Goal: Information Seeking & Learning: Learn about a topic

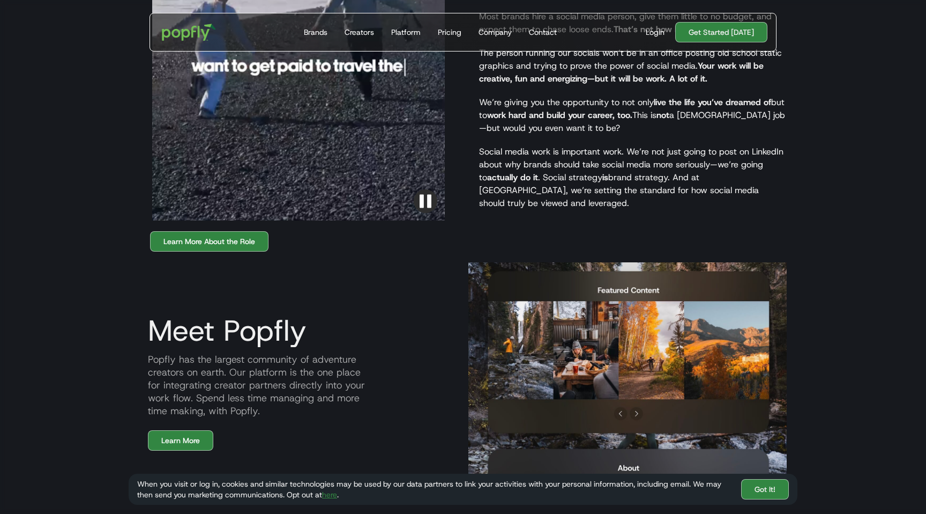
scroll to position [1071, 0]
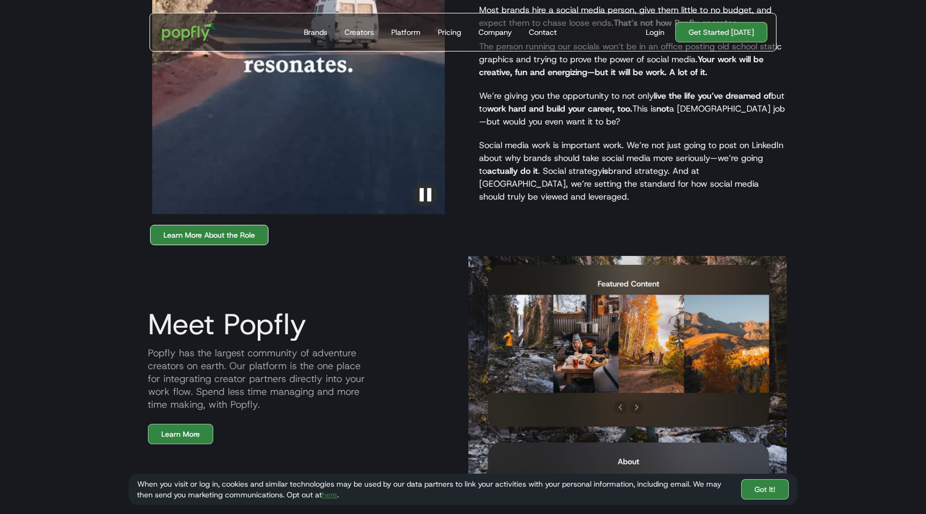
click at [207, 225] on link "Learn More About the Role" at bounding box center [209, 235] width 118 height 20
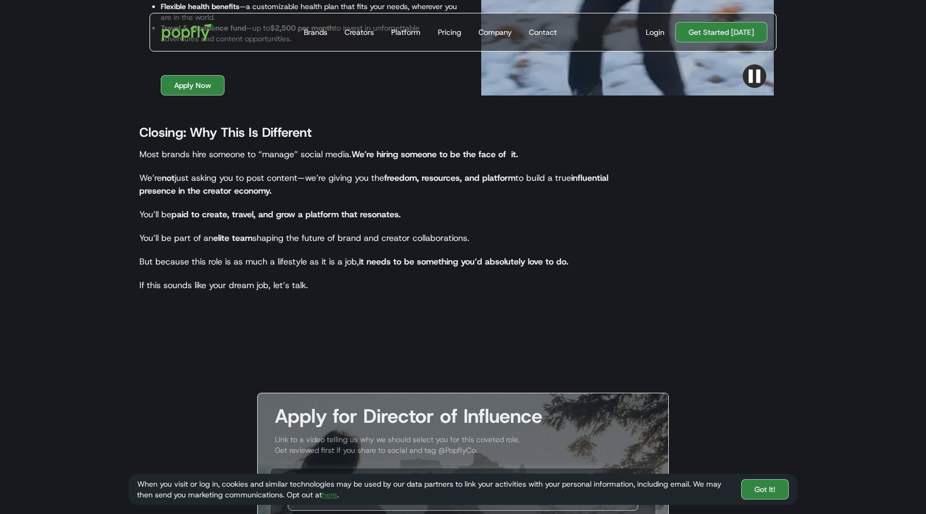
scroll to position [1677, 0]
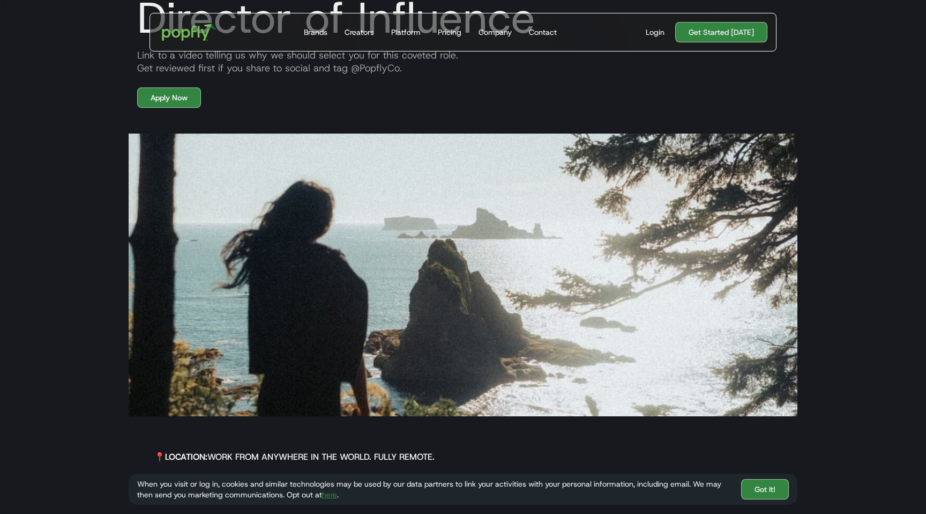
scroll to position [0, 0]
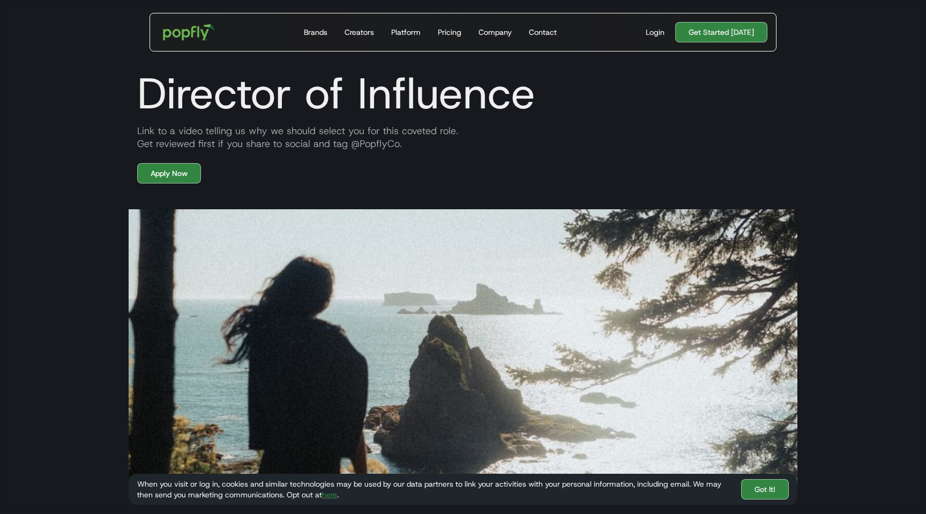
click at [185, 32] on img "home" at bounding box center [189, 32] width 66 height 31
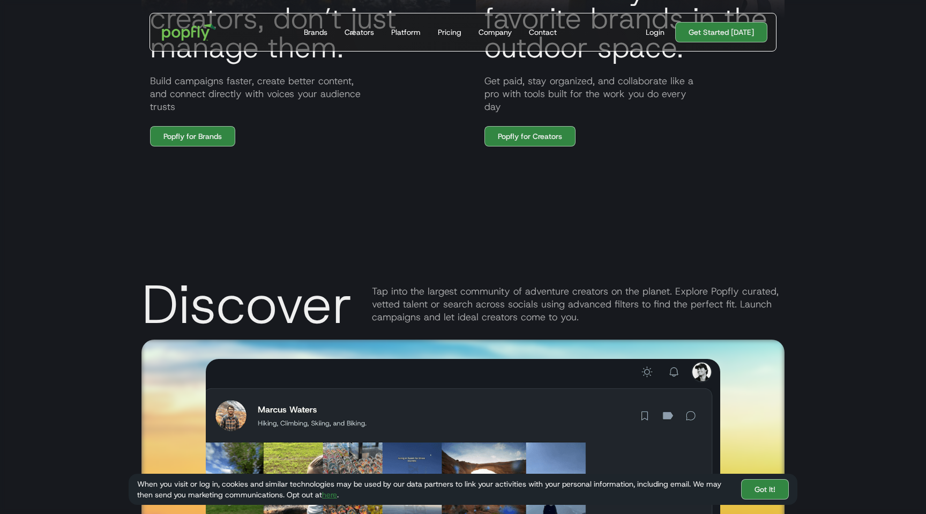
scroll to position [1107, 0]
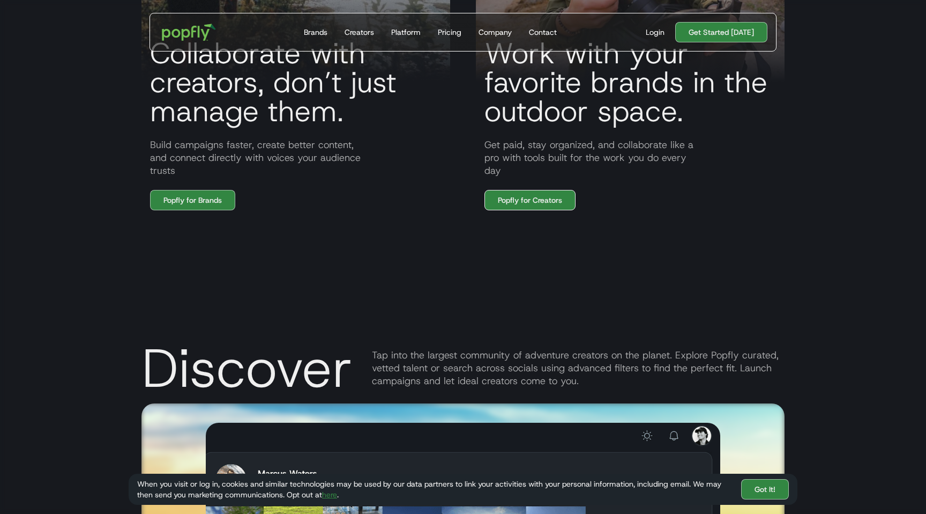
click at [511, 199] on link "Popfly for Creators" at bounding box center [530, 200] width 91 height 20
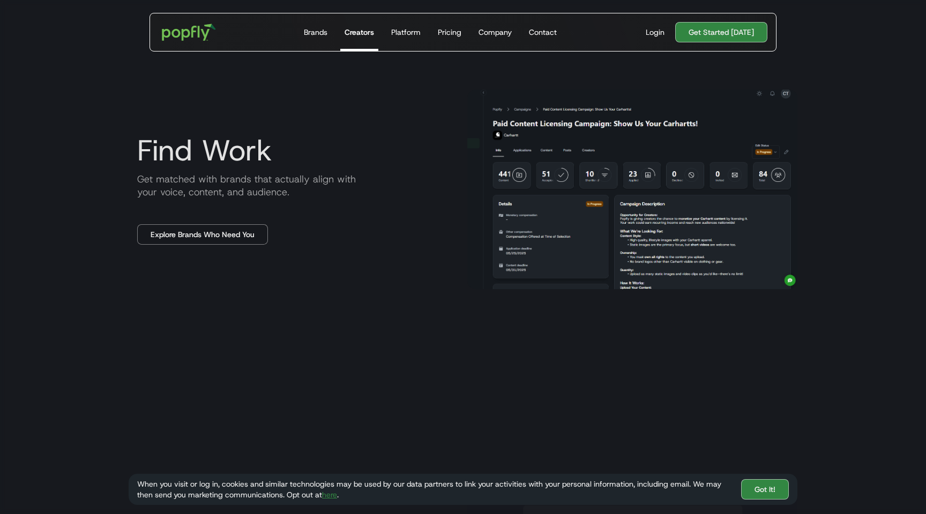
scroll to position [939, 0]
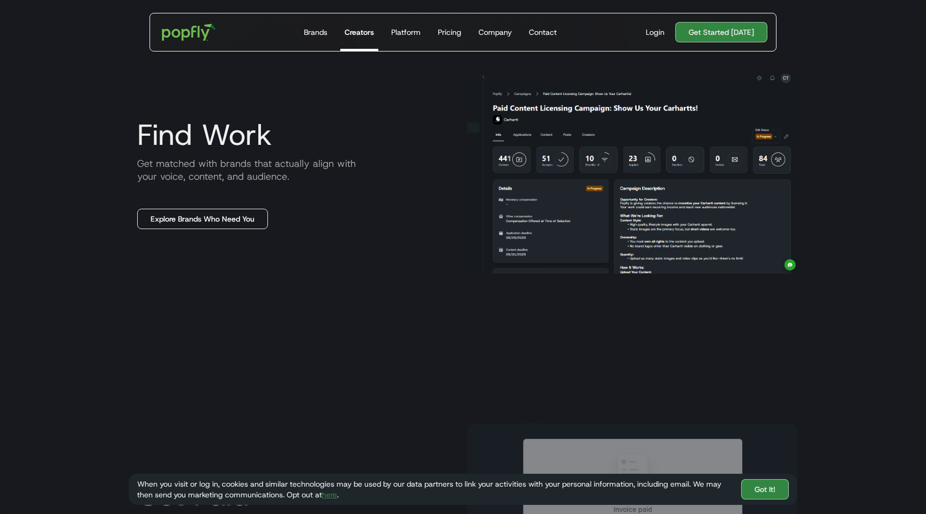
click at [258, 220] on link "Explore Brands Who Need You" at bounding box center [202, 219] width 131 height 20
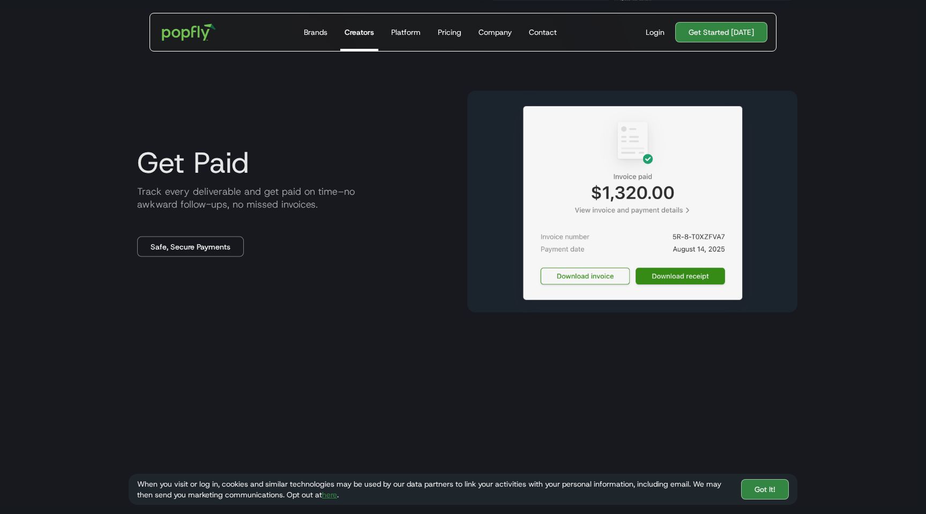
scroll to position [1226, 0]
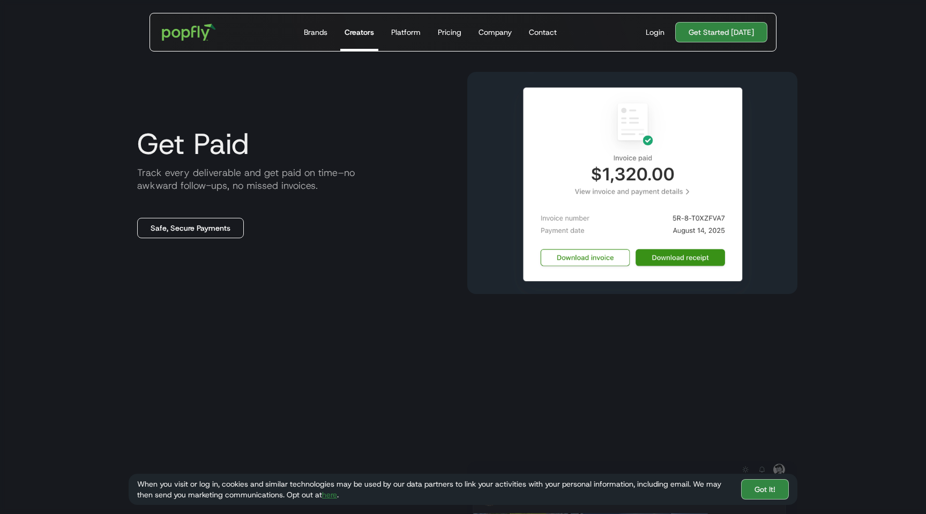
click at [222, 236] on link "Safe, Secure Payments" at bounding box center [190, 228] width 107 height 20
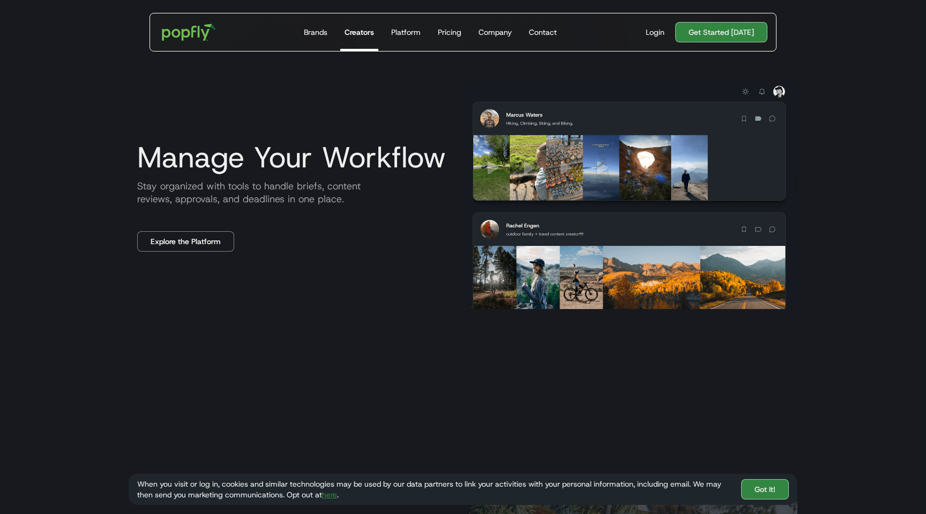
scroll to position [1523, 0]
click at [211, 239] on link "Explore the Platform" at bounding box center [185, 241] width 97 height 20
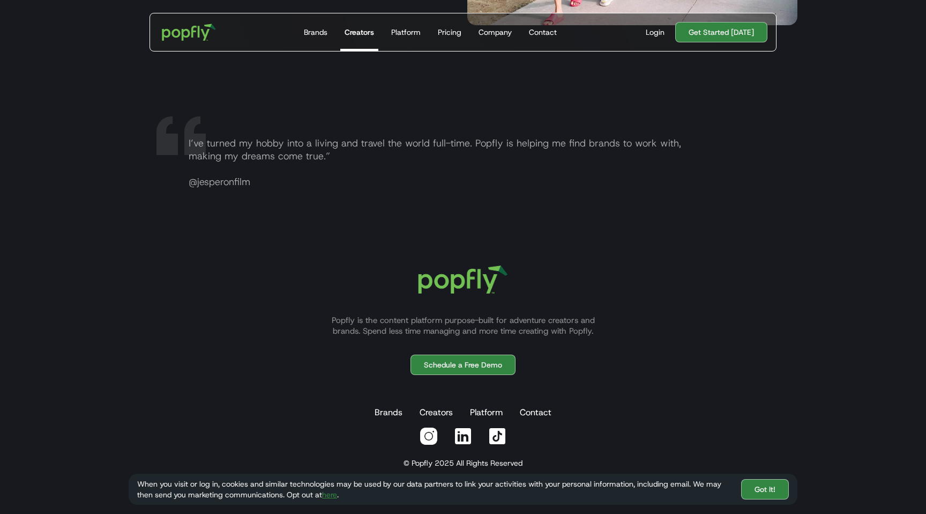
scroll to position [2132, 0]
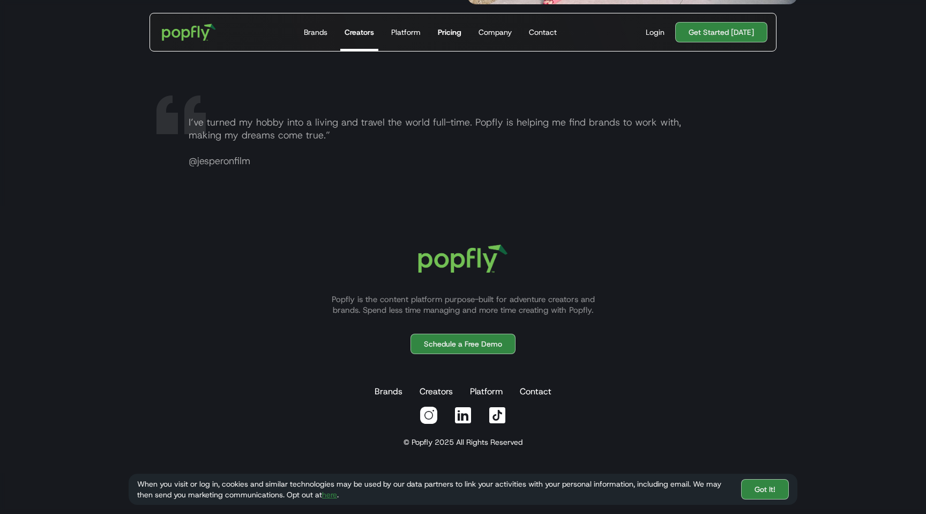
click at [458, 34] on div "Pricing" at bounding box center [450, 32] width 24 height 11
